Goal: Navigation & Orientation: Go to known website

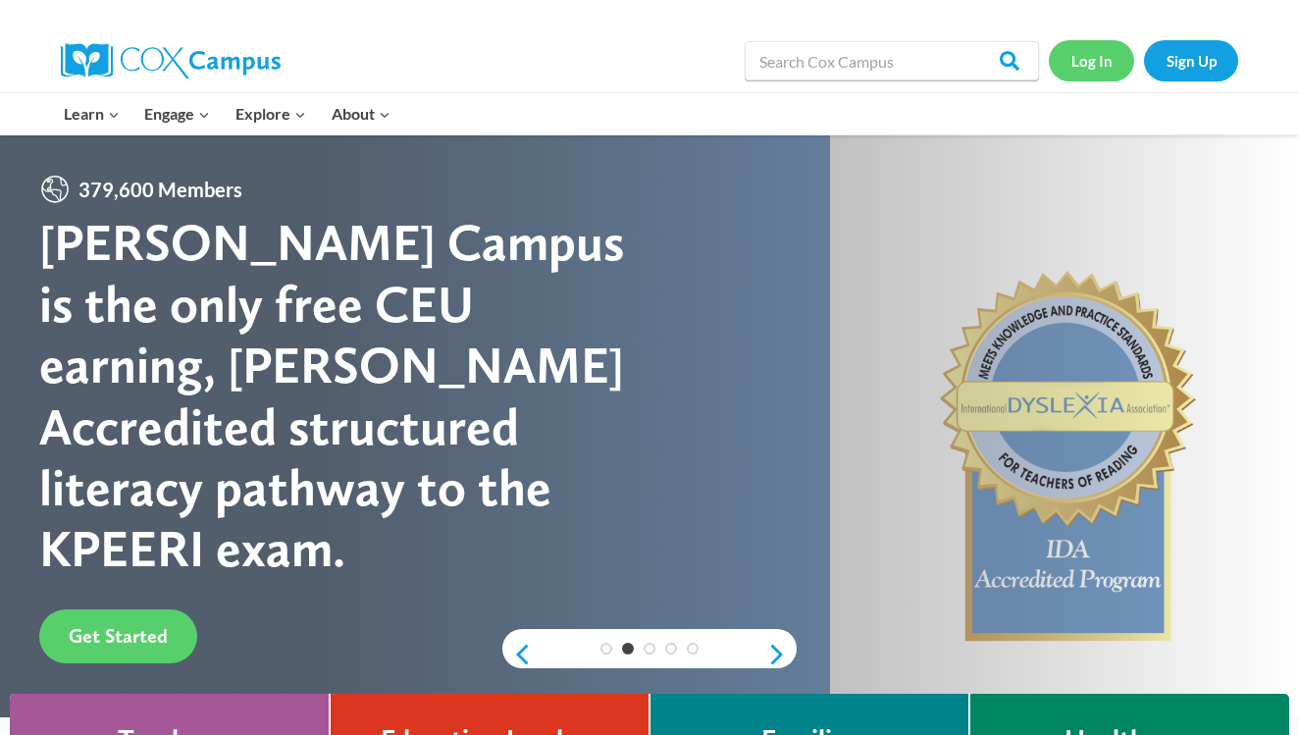
click at [1096, 57] on link "Log In" at bounding box center [1091, 60] width 85 height 40
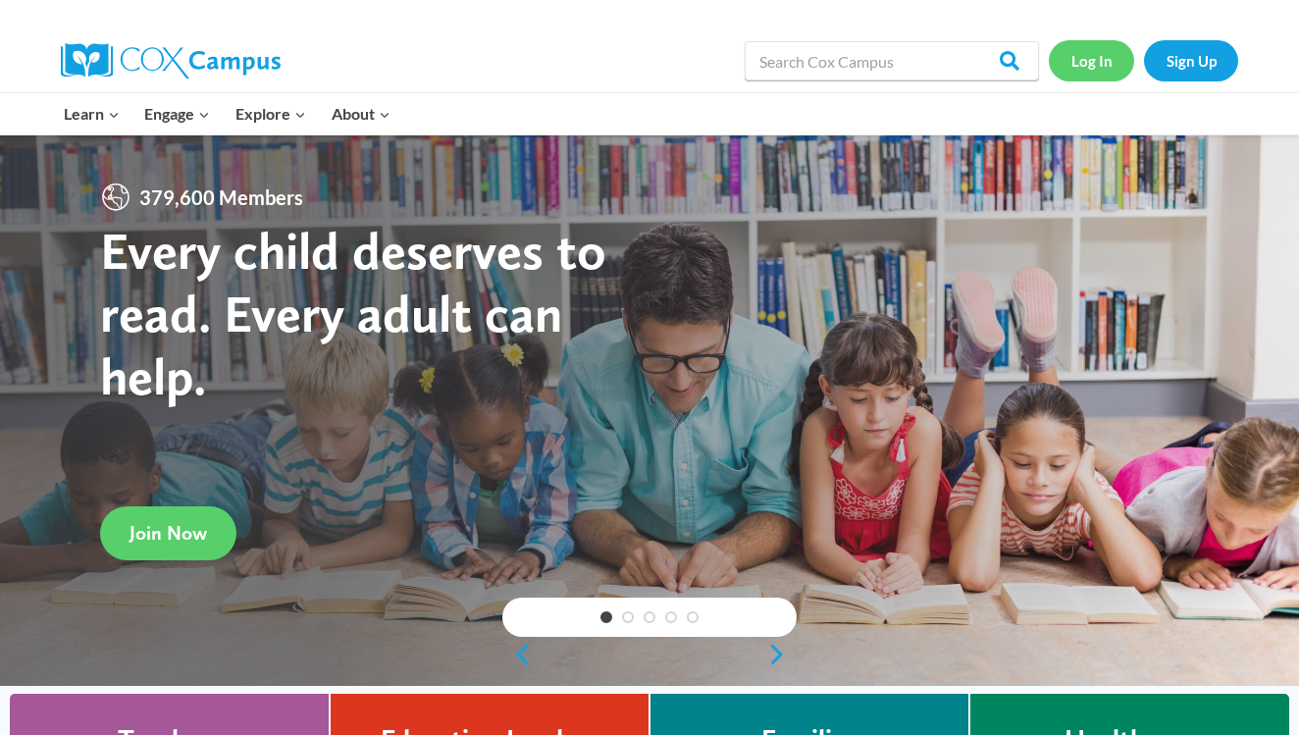
click at [1089, 74] on link "Log In" at bounding box center [1091, 60] width 85 height 40
click at [1101, 58] on link "Log In" at bounding box center [1091, 60] width 85 height 40
